Goal: Transaction & Acquisition: Purchase product/service

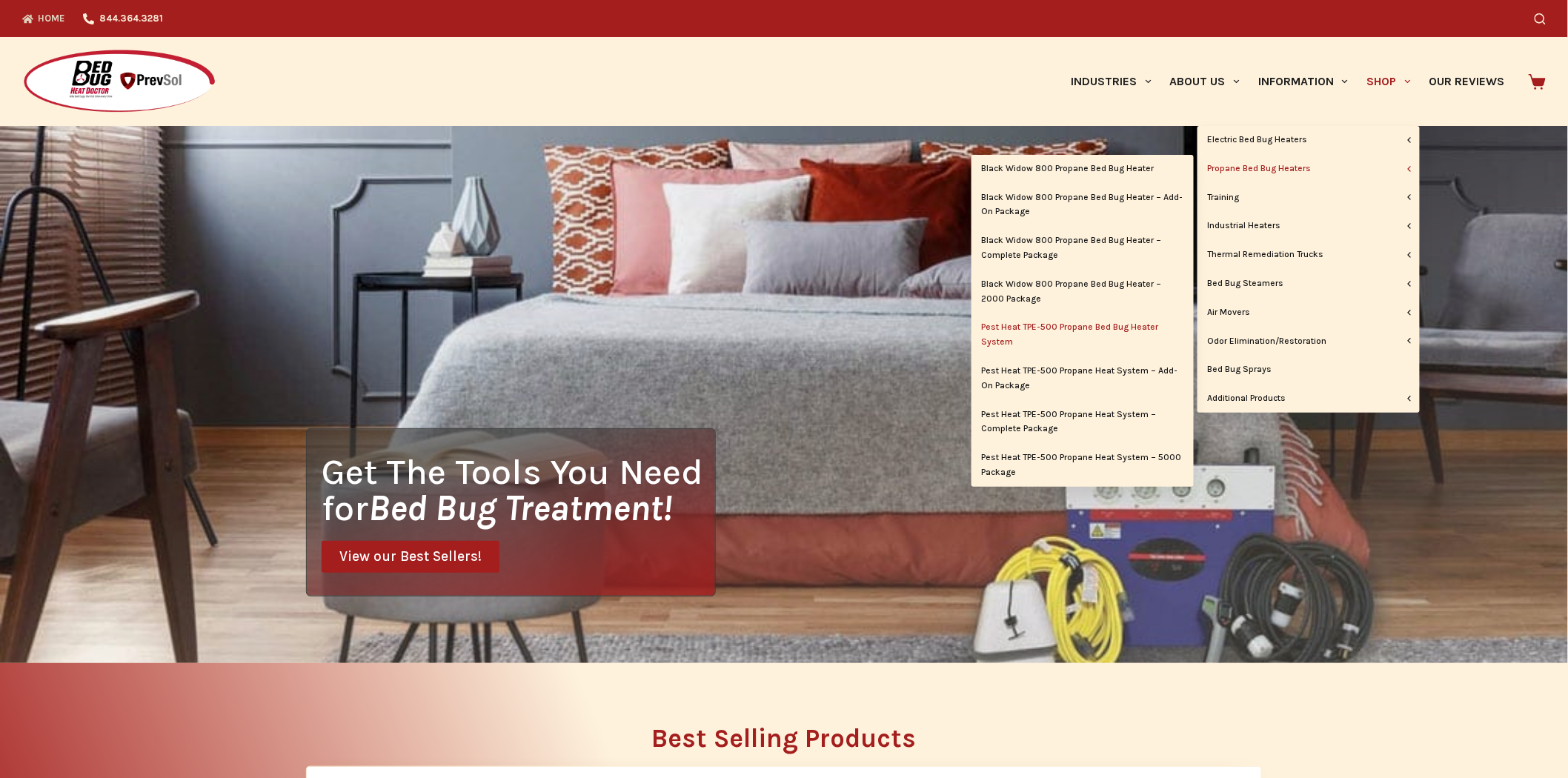
click at [1061, 324] on link "Pest Heat TPE-500 Propane Bed Bug Heater System" at bounding box center [1083, 335] width 222 height 43
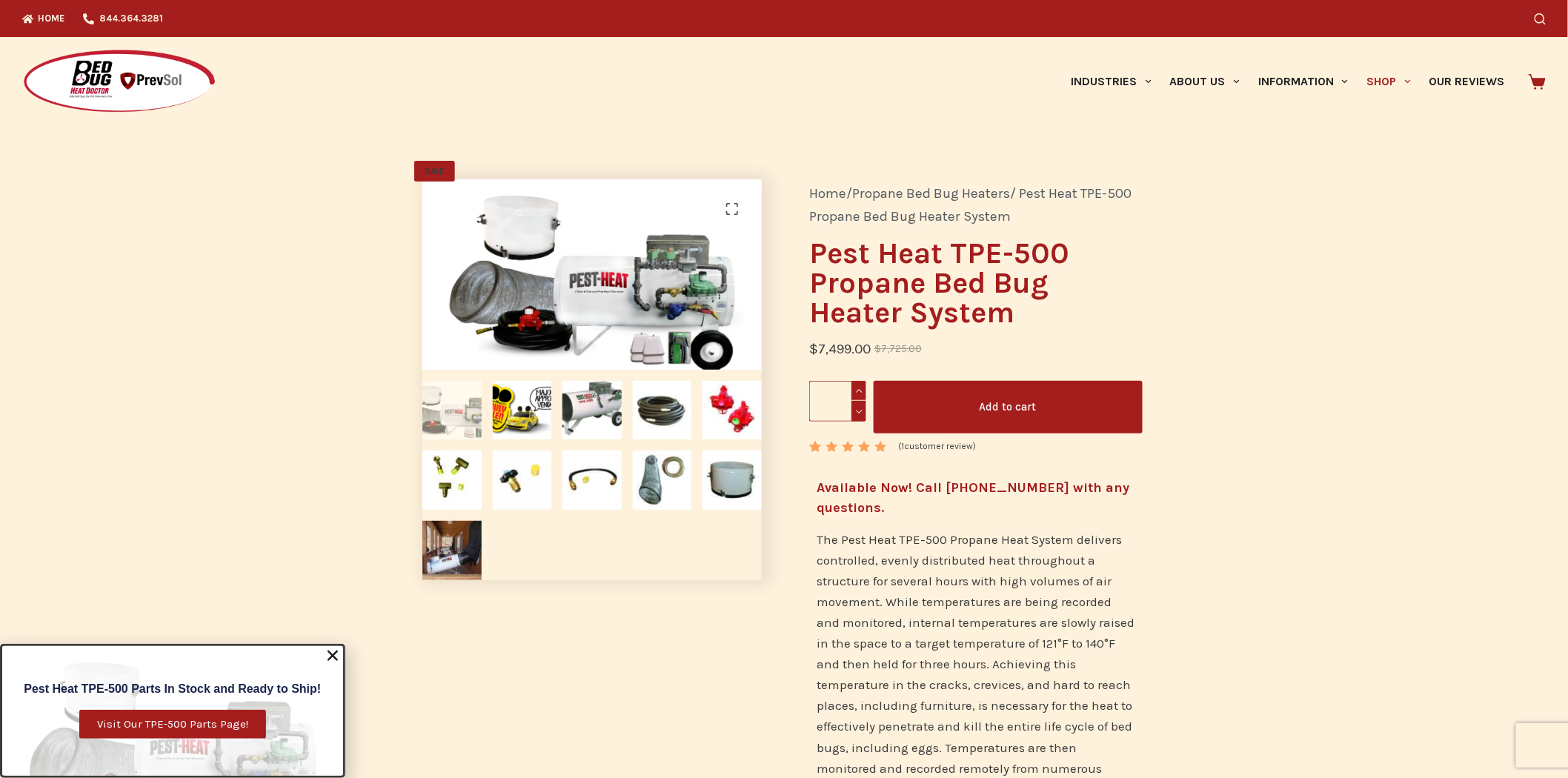
click at [159, 728] on span "Visit Our TPE-500 Parts Page!" at bounding box center [172, 724] width 151 height 11
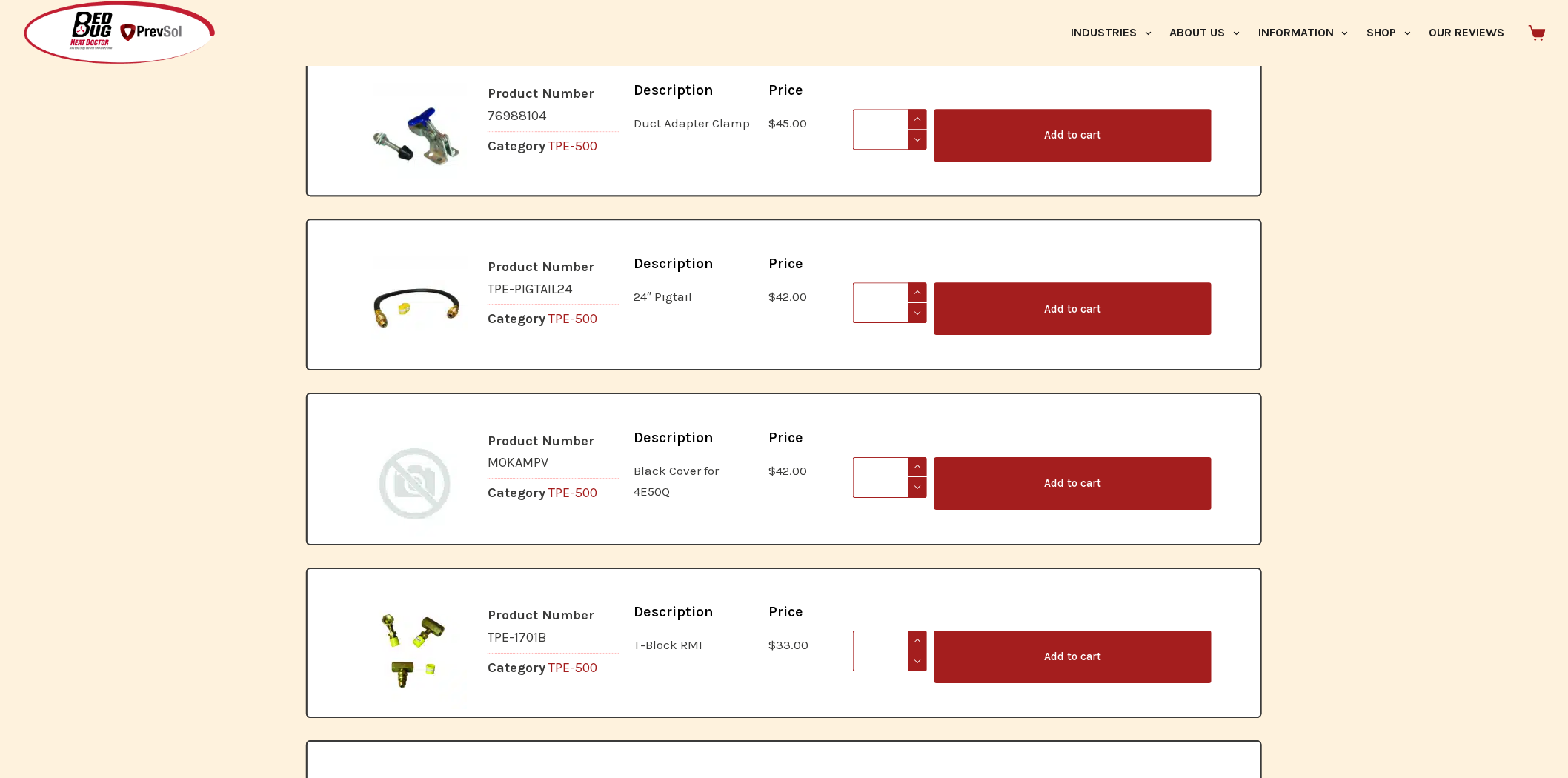
scroll to position [6503, 0]
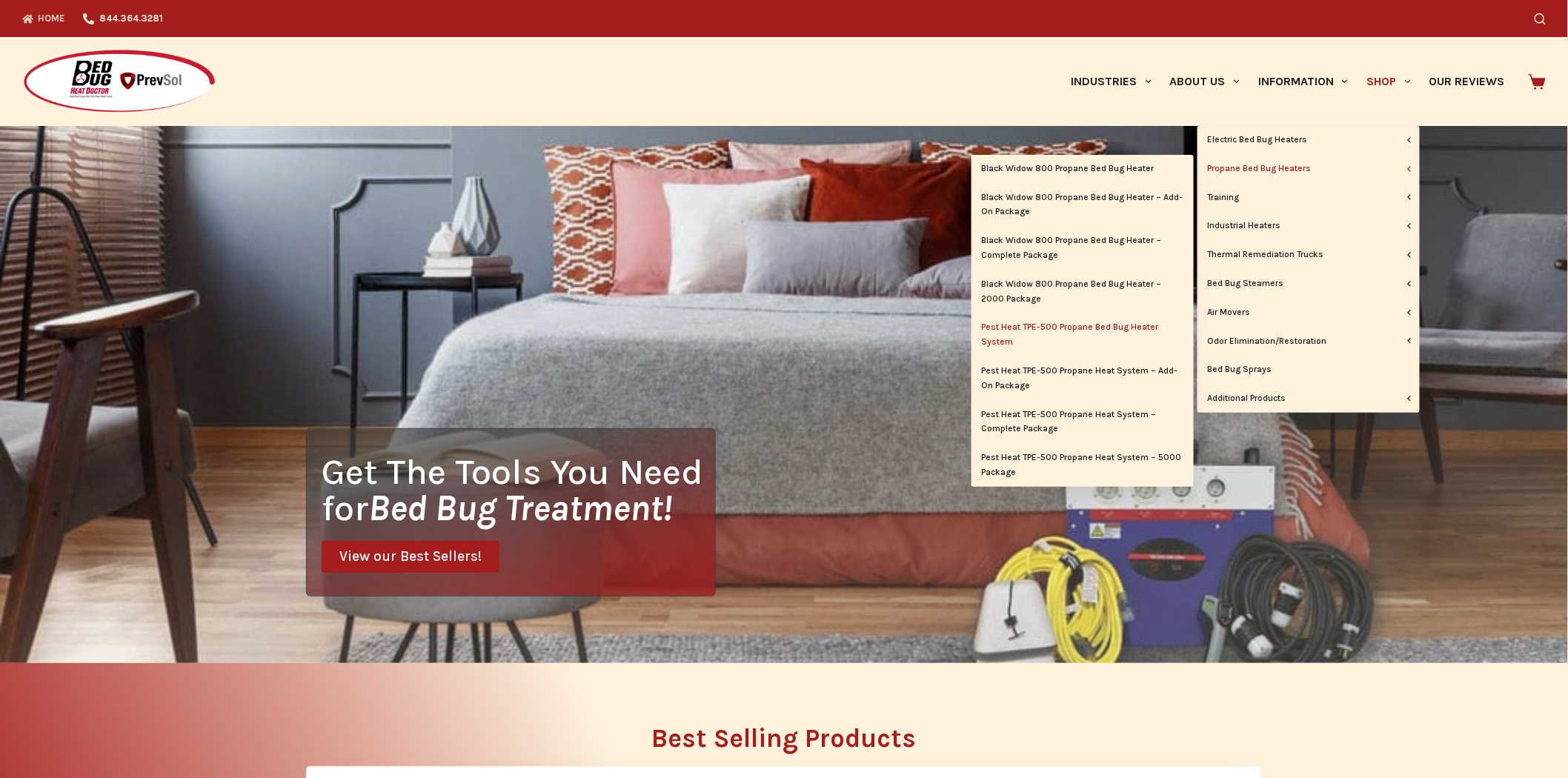
click at [1078, 328] on link "Pest Heat TPE-500 Propane Bed Bug Heater System" at bounding box center [1083, 335] width 222 height 43
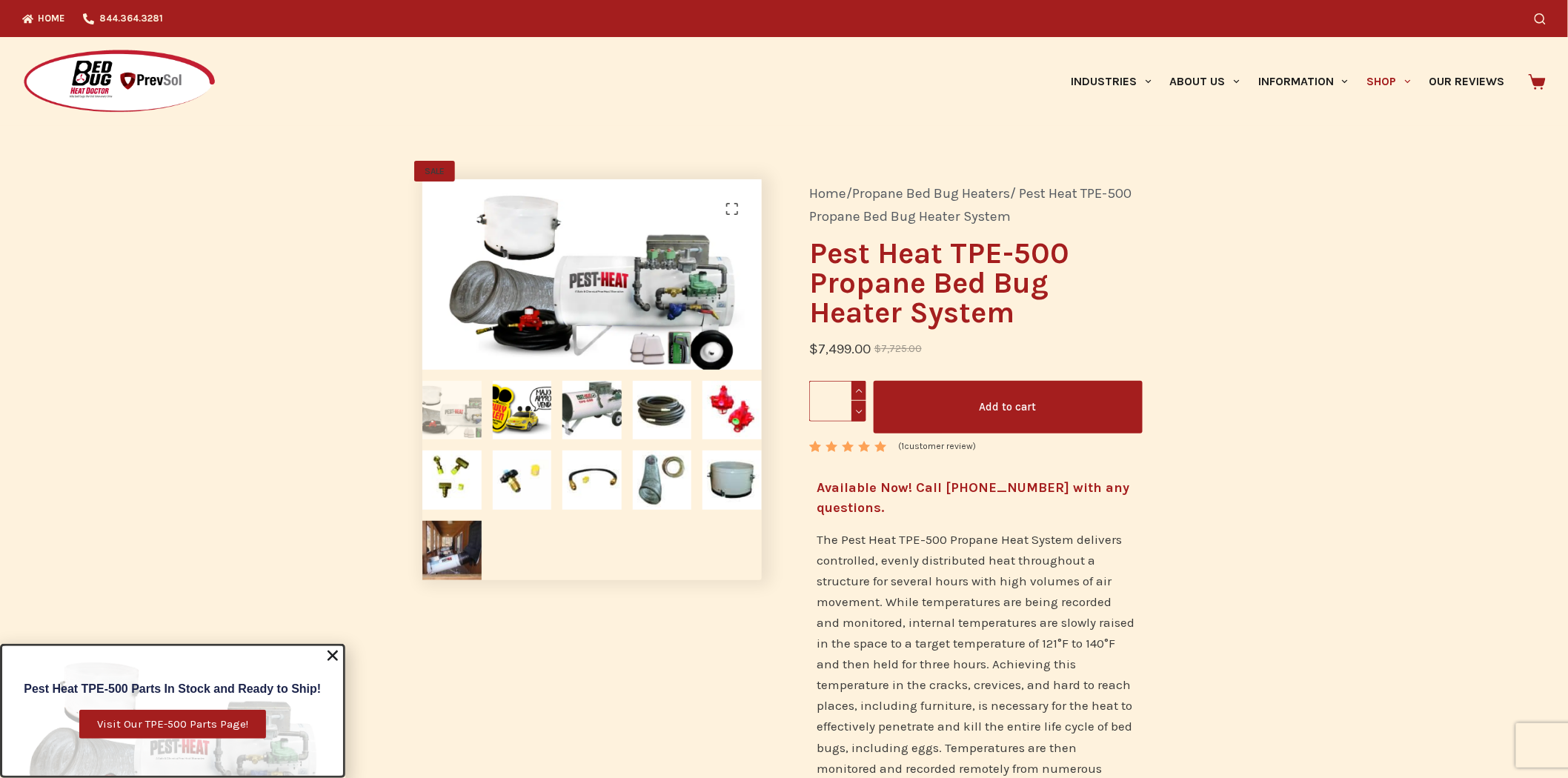
click at [196, 722] on span "Visit Our TPE-500 Parts Page!" at bounding box center [172, 724] width 151 height 11
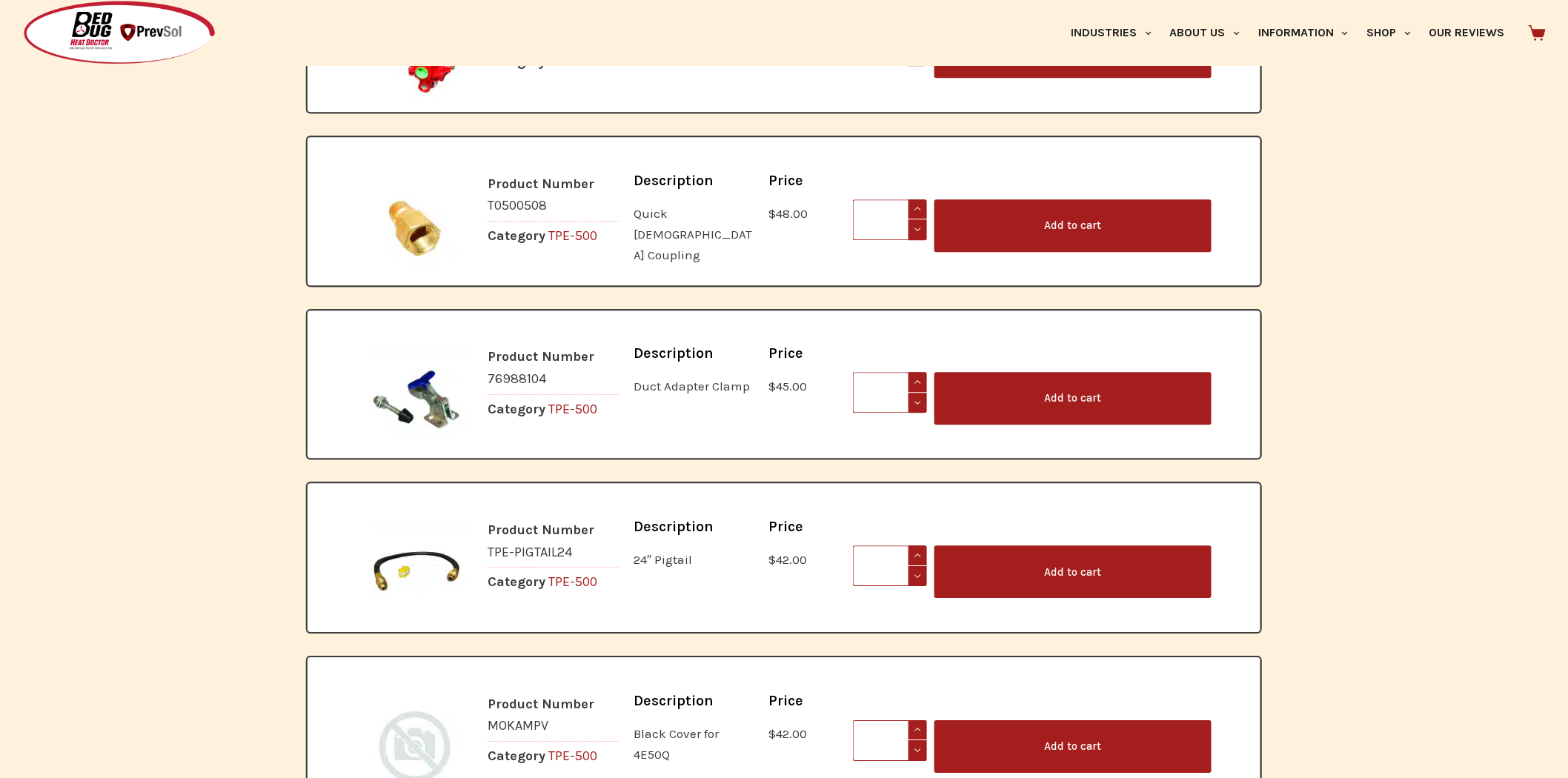
scroll to position [6503, 0]
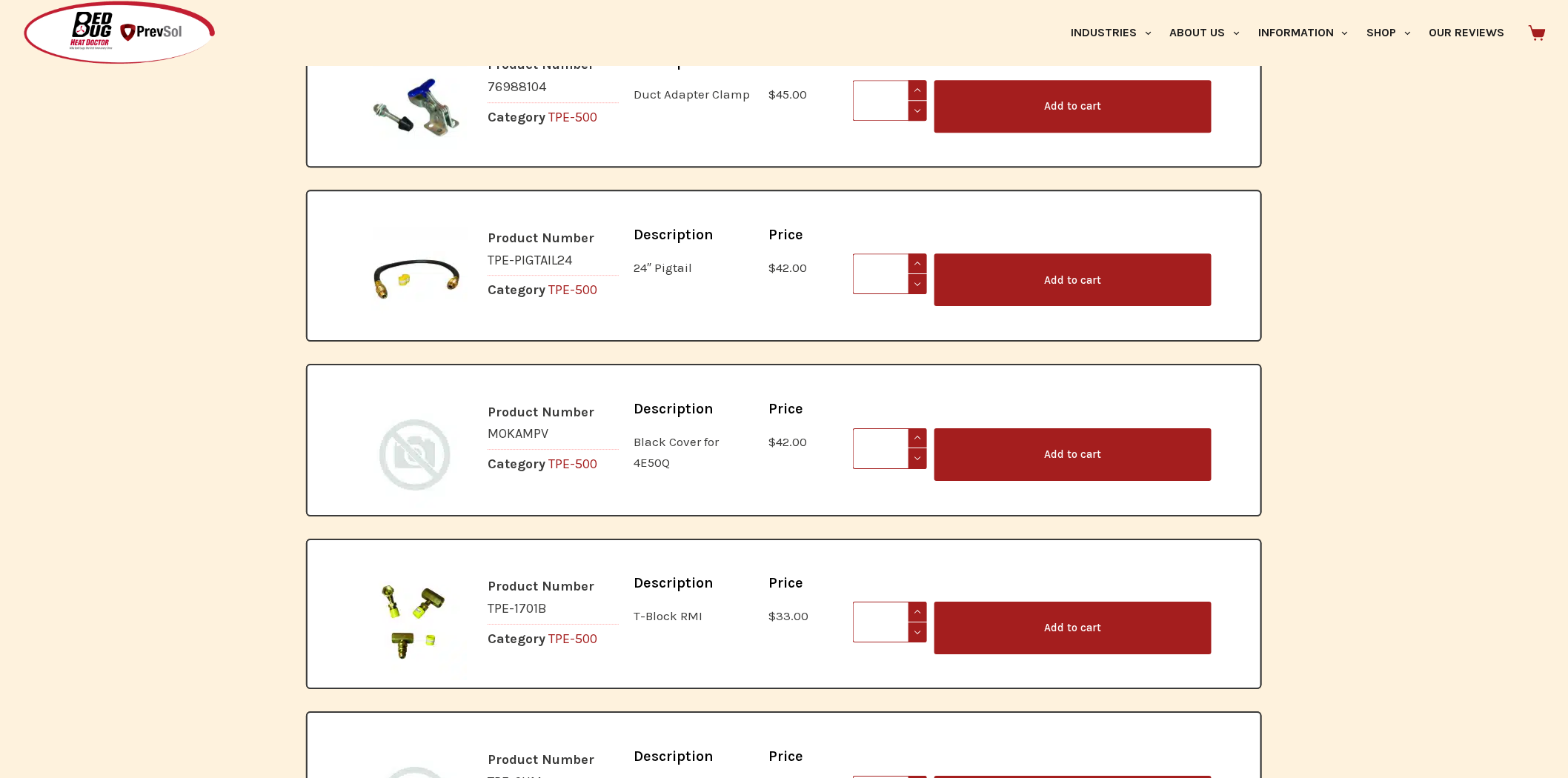
click at [449, 401] on img at bounding box center [415, 454] width 105 height 106
click at [501, 426] on span "MOKAMPV" at bounding box center [518, 433] width 61 height 16
click at [651, 394] on div "Description Black Cover for 4E50Q" at bounding box center [693, 437] width 135 height 86
click at [580, 456] on link "TPE-500" at bounding box center [573, 463] width 49 height 16
click at [665, 431] on div "Black Cover for 4E50Q" at bounding box center [693, 452] width 120 height 41
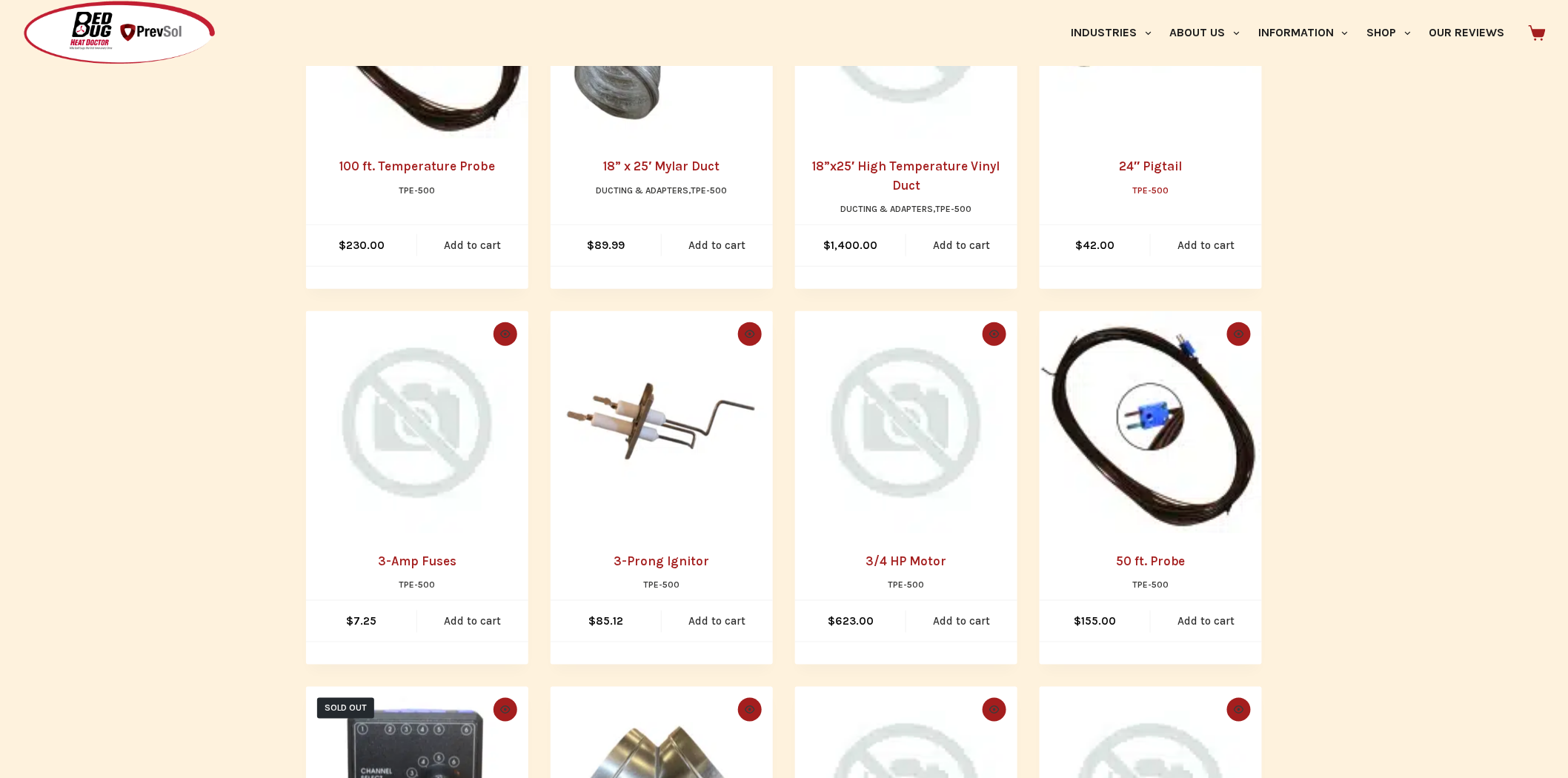
scroll to position [576, 0]
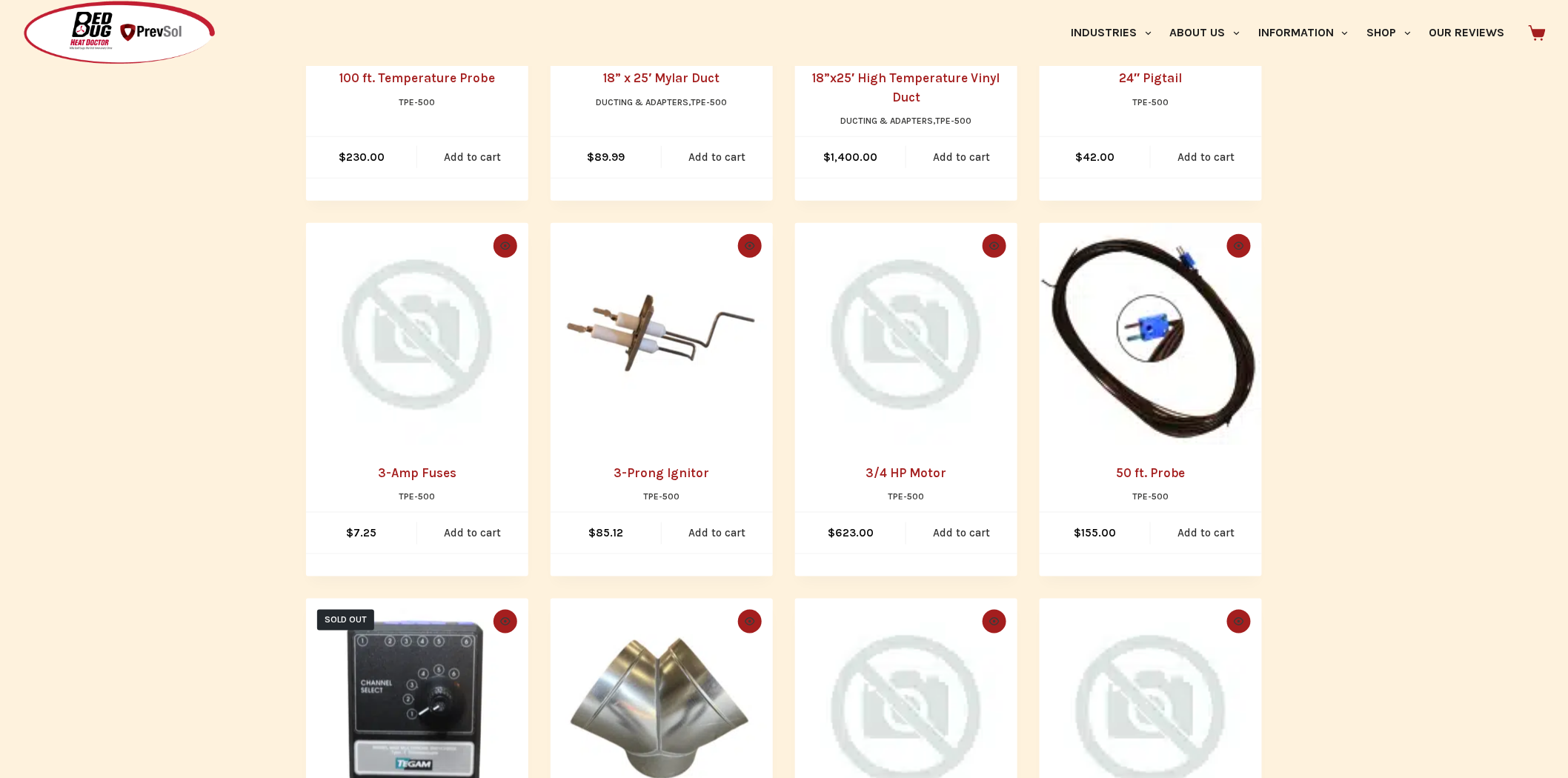
click at [410, 373] on img "3-Amp Fuses" at bounding box center [417, 334] width 222 height 222
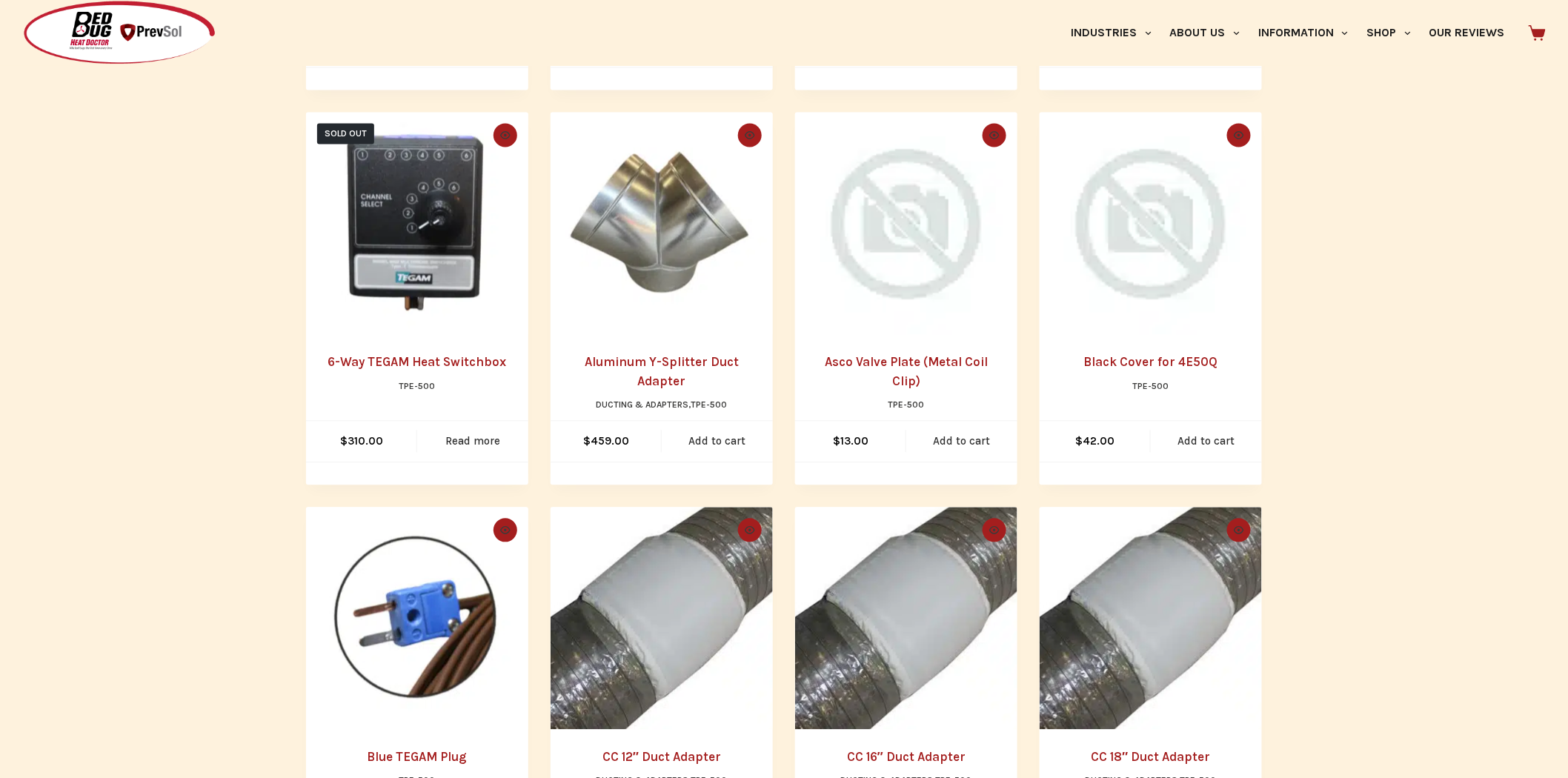
scroll to position [1152, 0]
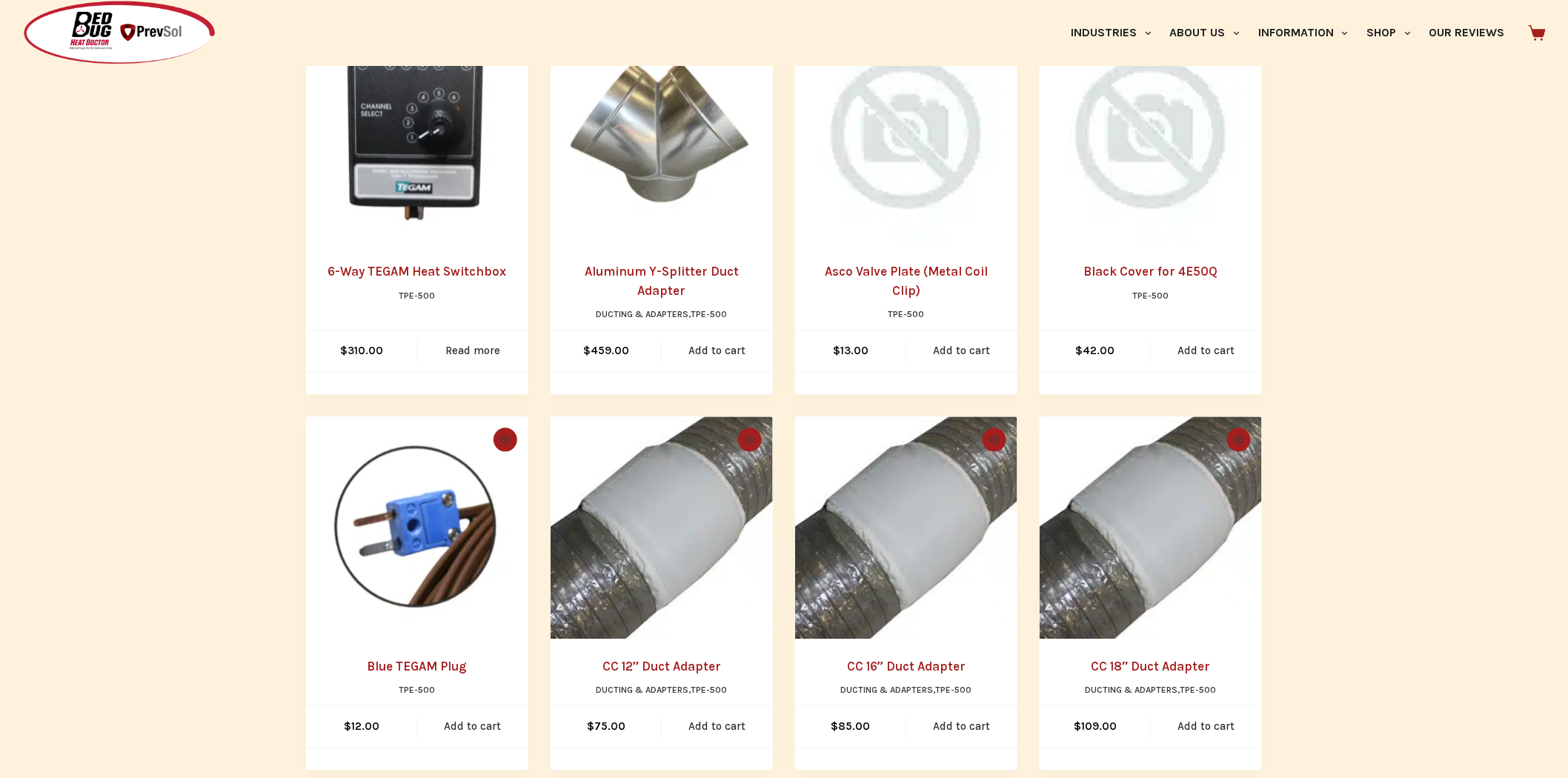
click at [1142, 203] on img "Black Cover for 4E50Q" at bounding box center [1151, 133] width 222 height 222
